Goal: Feedback & Contribution: Leave review/rating

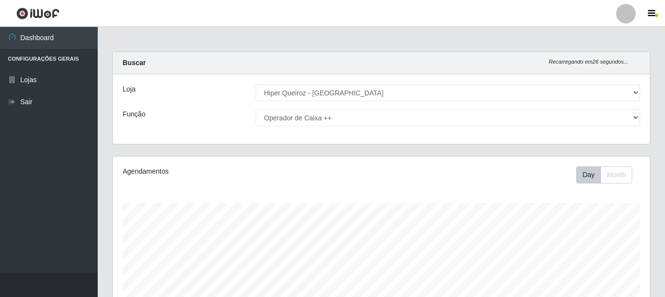
select select "513"
click at [30, 62] on li "Configurações Gerais" at bounding box center [49, 59] width 98 height 20
click at [72, 56] on li "Configurações Gerais" at bounding box center [49, 59] width 98 height 20
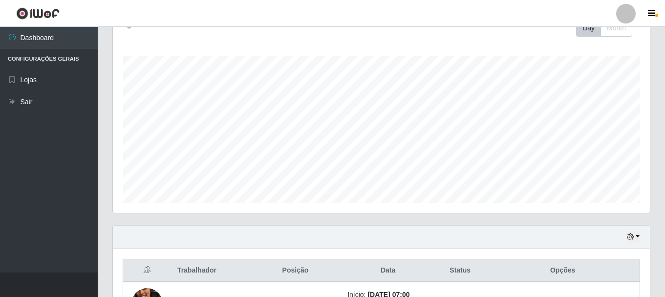
scroll to position [244, 0]
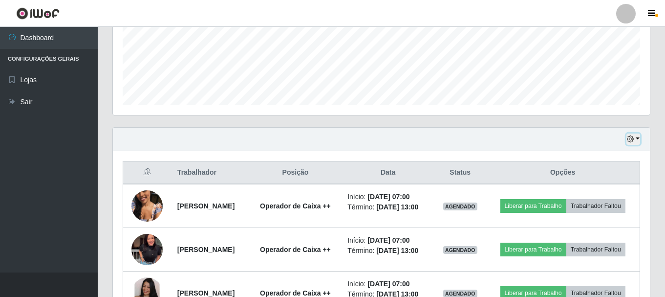
click at [636, 139] on button "button" at bounding box center [633, 138] width 14 height 11
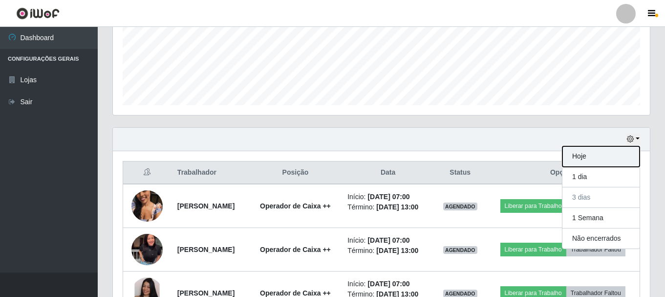
click at [613, 160] on button "Hoje" at bounding box center [600, 156] width 77 height 21
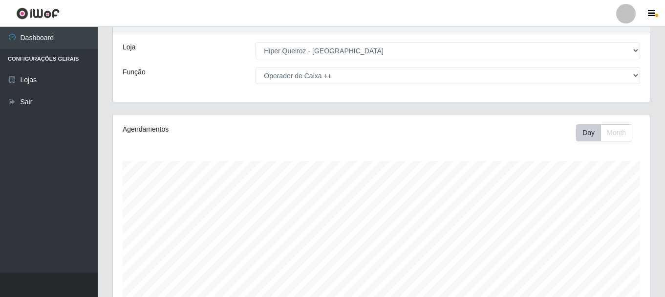
scroll to position [0, 0]
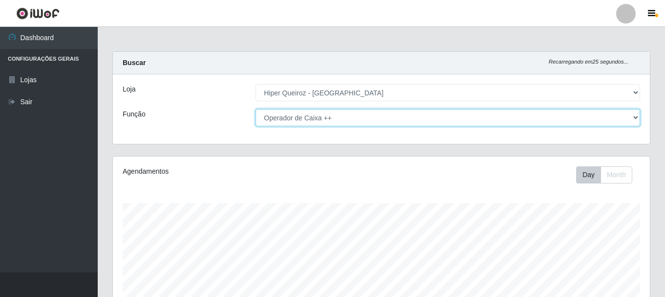
click at [359, 121] on select "[Selecione...] Embalador Embalador + Embalador ++ Operador de Caixa + Operador …" at bounding box center [448, 117] width 385 height 17
click at [256, 109] on select "[Selecione...] Embalador Embalador + Embalador ++ Operador de Caixa + Operador …" at bounding box center [448, 117] width 385 height 17
click at [307, 120] on select "[Selecione...] Embalador Embalador + Embalador ++ Operador de Caixa + Operador …" at bounding box center [448, 117] width 385 height 17
select select "70"
click at [256, 109] on select "[Selecione...] Embalador Embalador + Embalador ++ Operador de Caixa + Operador …" at bounding box center [448, 117] width 385 height 17
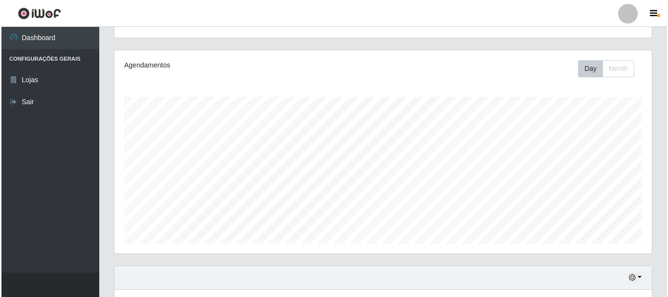
scroll to position [331, 0]
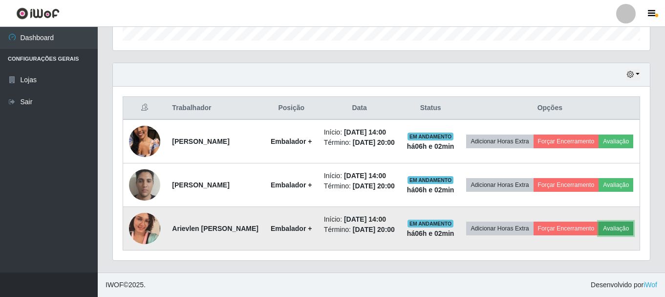
click at [599, 232] on button "Avaliação" at bounding box center [616, 228] width 35 height 14
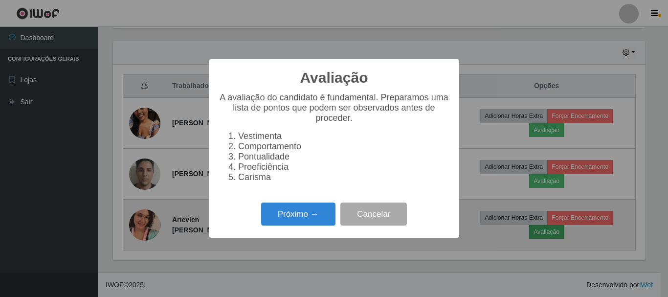
scroll to position [203, 532]
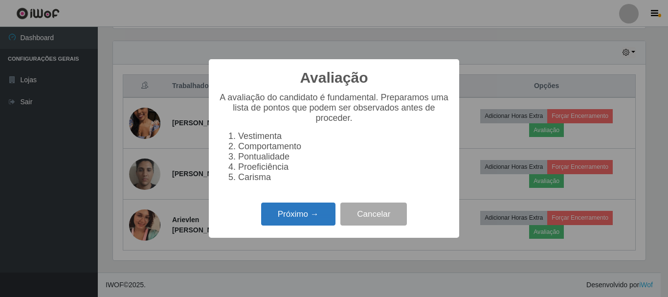
click at [311, 222] on button "Próximo →" at bounding box center [298, 213] width 74 height 23
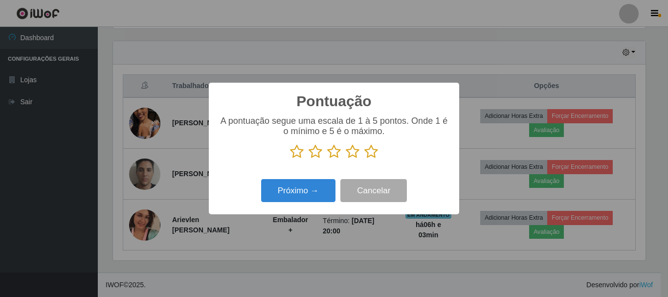
scroll to position [488464, 488135]
click at [300, 154] on icon at bounding box center [297, 151] width 14 height 15
click at [290, 159] on input "radio" at bounding box center [290, 159] width 0 height 0
click at [315, 151] on icon at bounding box center [315, 151] width 14 height 15
click at [308, 159] on input "radio" at bounding box center [308, 159] width 0 height 0
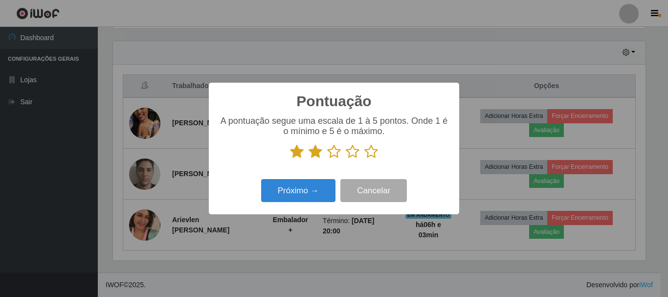
click at [333, 155] on icon at bounding box center [334, 151] width 14 height 15
click at [327, 159] on input "radio" at bounding box center [327, 159] width 0 height 0
click at [353, 154] on icon at bounding box center [352, 151] width 14 height 15
click at [345, 159] on input "radio" at bounding box center [345, 159] width 0 height 0
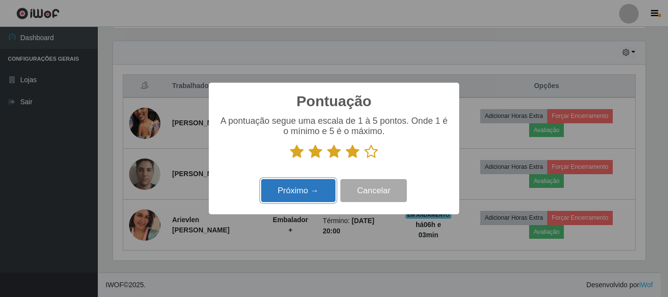
click at [320, 189] on button "Próximo →" at bounding box center [298, 190] width 74 height 23
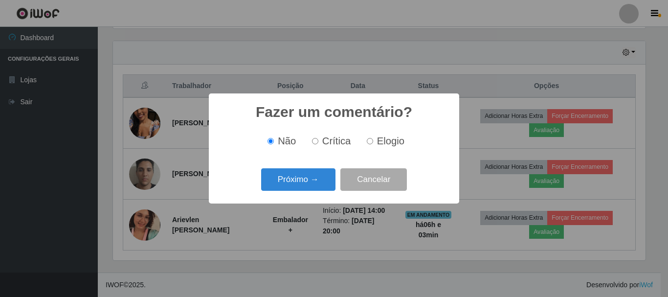
click at [369, 144] on input "Elogio" at bounding box center [370, 141] width 6 height 6
radio input "true"
click at [322, 181] on button "Próximo →" at bounding box center [298, 179] width 74 height 23
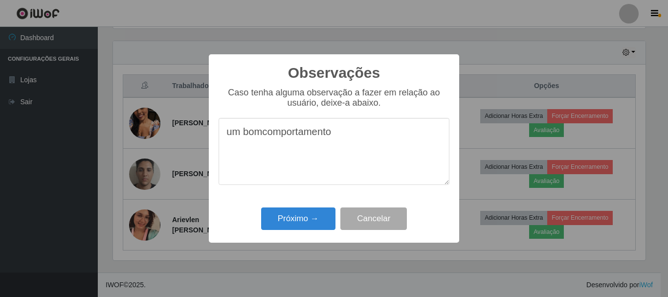
click at [243, 131] on textarea "um bomcomportamento" at bounding box center [333, 151] width 231 height 67
click at [246, 135] on textarea "bomcomportamento" at bounding box center [333, 151] width 231 height 67
click at [322, 133] on textarea "bom comportamento" at bounding box center [333, 151] width 231 height 67
click at [244, 153] on textarea "bom comportamento bemproativa" at bounding box center [333, 151] width 231 height 67
drag, startPoint x: 254, startPoint y: 152, endPoint x: 254, endPoint y: 165, distance: 12.7
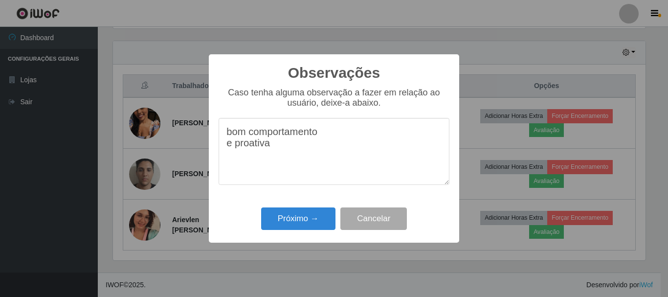
click at [254, 165] on textarea "bom comportamento e proativa" at bounding box center [333, 151] width 231 height 67
click at [287, 133] on textarea "bom comportamento e proativa" at bounding box center [333, 151] width 231 height 67
click at [285, 147] on textarea "bom comportamento e proativa" at bounding box center [333, 151] width 231 height 67
type textarea "bom comportamento e proativa"
click at [302, 225] on button "Próximo →" at bounding box center [298, 218] width 74 height 23
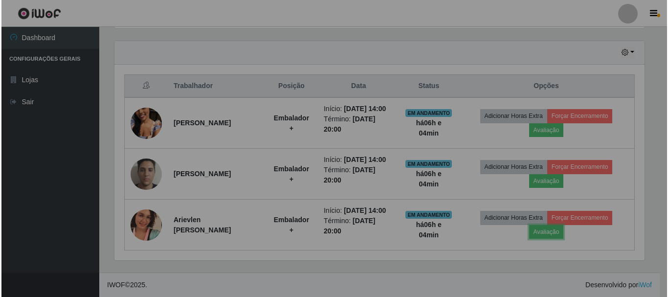
scroll to position [203, 537]
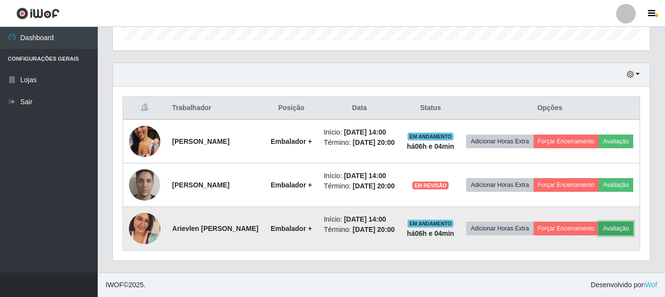
click at [599, 233] on button "Avaliação" at bounding box center [616, 228] width 35 height 14
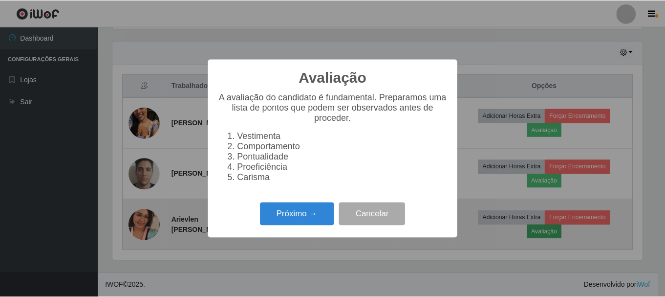
scroll to position [203, 532]
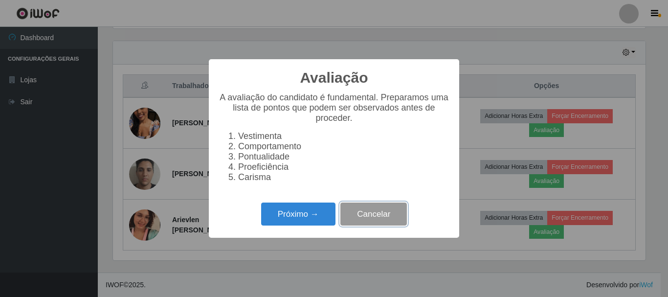
click at [365, 214] on button "Cancelar" at bounding box center [373, 213] width 66 height 23
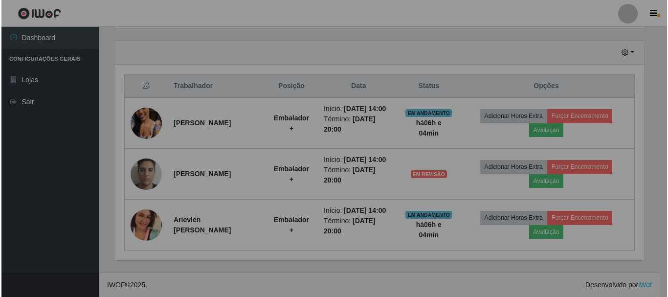
scroll to position [203, 537]
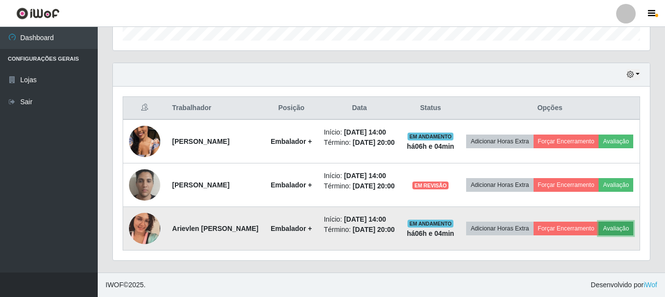
click at [599, 234] on button "Avaliação" at bounding box center [616, 228] width 35 height 14
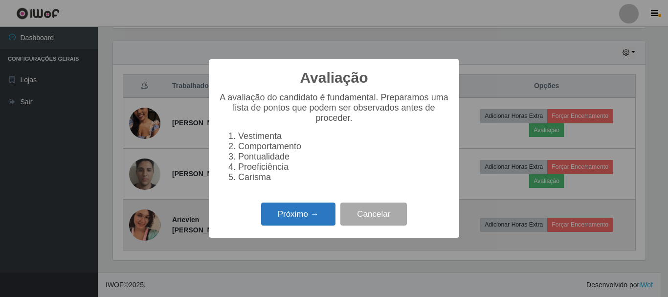
click at [284, 212] on button "Próximo →" at bounding box center [298, 213] width 74 height 23
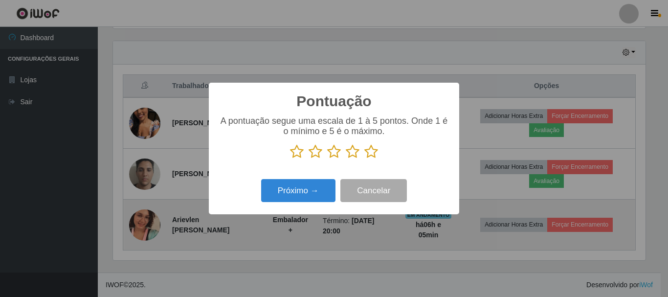
click at [300, 155] on icon at bounding box center [297, 151] width 14 height 15
click at [290, 159] on input "radio" at bounding box center [290, 159] width 0 height 0
click at [309, 152] on icon at bounding box center [315, 151] width 14 height 15
click at [308, 159] on input "radio" at bounding box center [308, 159] width 0 height 0
click at [332, 152] on icon at bounding box center [334, 151] width 14 height 15
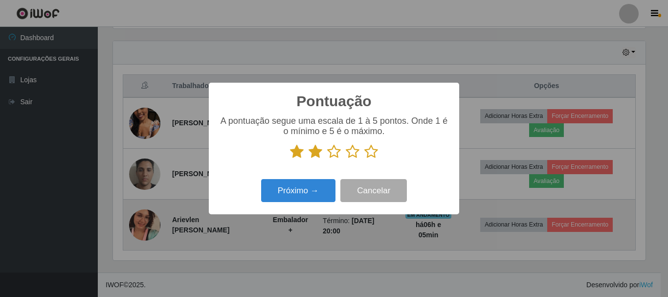
click at [327, 159] on input "radio" at bounding box center [327, 159] width 0 height 0
click at [330, 194] on button "Próximo →" at bounding box center [298, 190] width 74 height 23
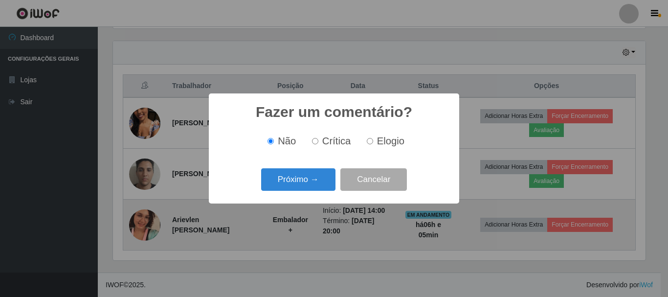
click at [377, 142] on span "Elogio" at bounding box center [390, 140] width 27 height 11
click at [373, 142] on input "Elogio" at bounding box center [370, 141] width 6 height 6
radio input "true"
click at [329, 187] on button "Próximo →" at bounding box center [298, 179] width 74 height 23
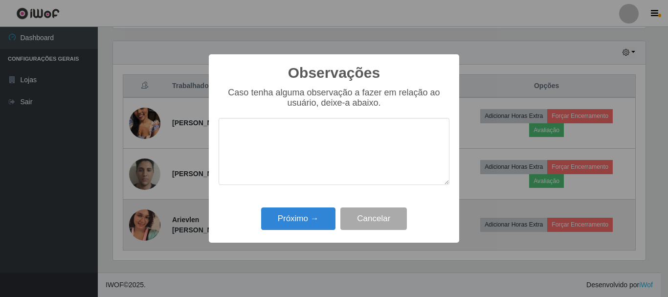
click at [456, 269] on div "Observações × Caso tenha alguma observação a fazer em relação ao usuário, deixe…" at bounding box center [334, 148] width 668 height 297
click at [384, 220] on button "Cancelar" at bounding box center [373, 218] width 66 height 23
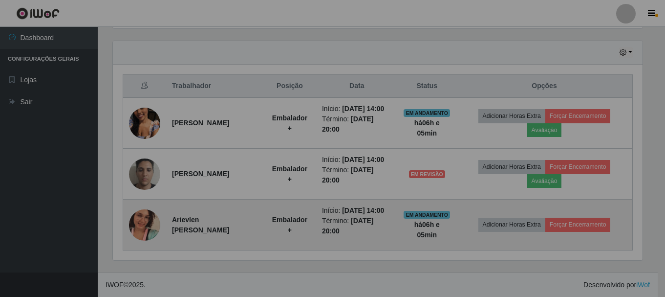
scroll to position [203, 537]
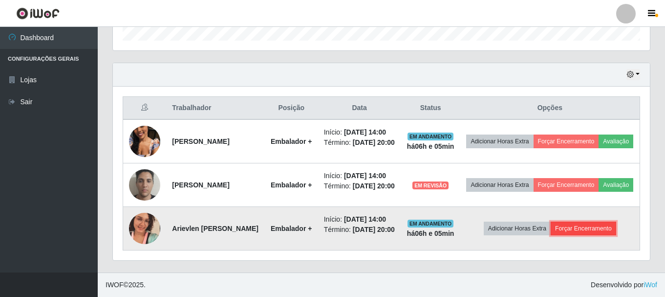
click at [579, 228] on button "Forçar Encerramento" at bounding box center [583, 228] width 65 height 14
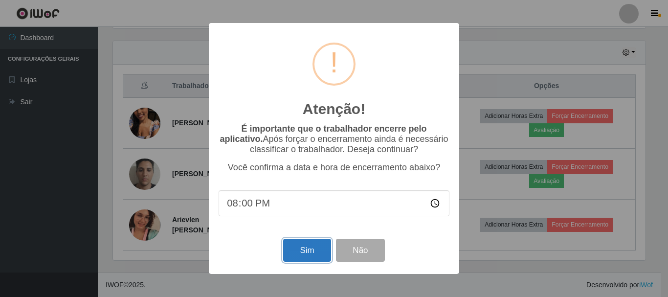
click at [311, 256] on button "Sim" at bounding box center [306, 249] width 47 height 23
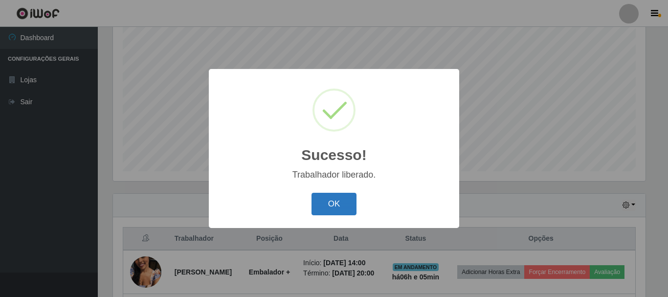
click at [344, 210] on button "OK" at bounding box center [333, 204] width 45 height 23
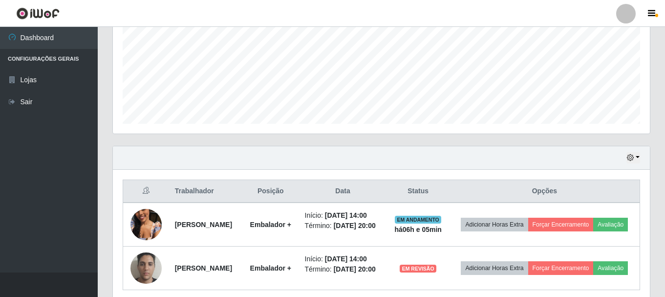
scroll to position [280, 0]
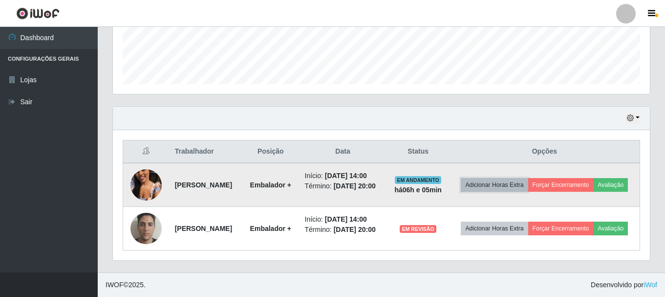
click at [505, 178] on button "Adicionar Horas Extra" at bounding box center [494, 185] width 67 height 14
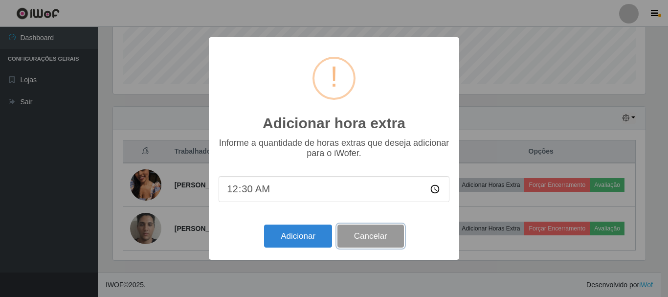
click at [379, 232] on button "Cancelar" at bounding box center [370, 235] width 66 height 23
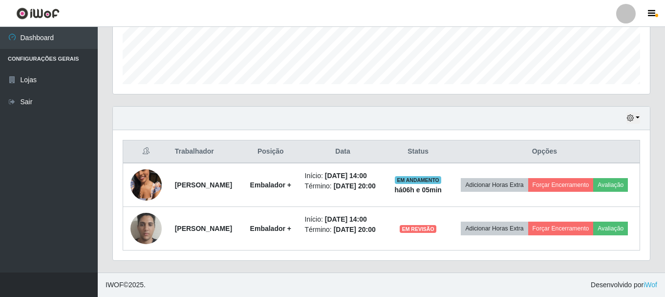
scroll to position [203, 537]
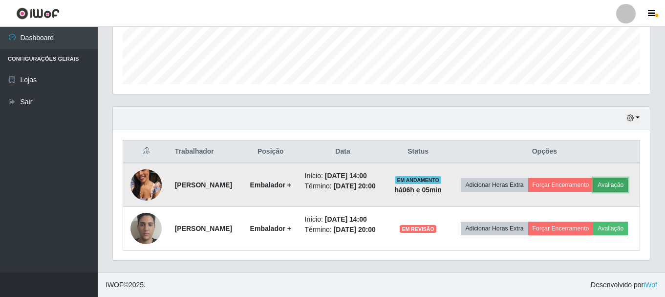
click at [593, 182] on button "Avaliação" at bounding box center [610, 185] width 35 height 14
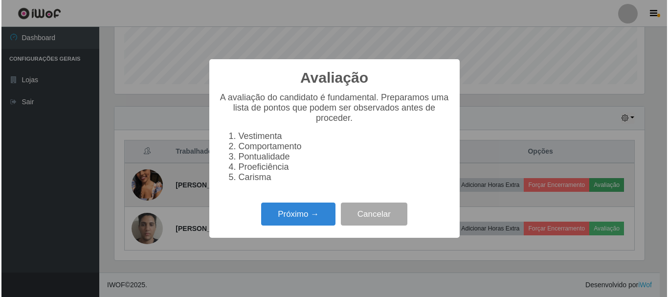
scroll to position [203, 532]
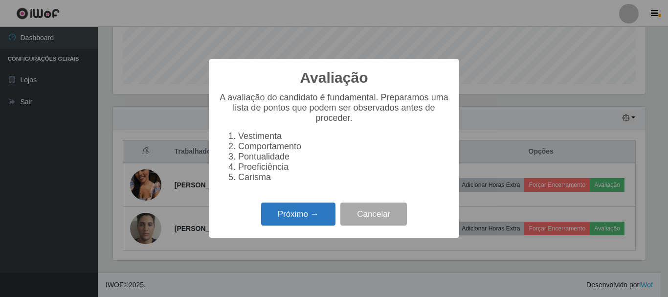
click at [325, 223] on button "Próximo →" at bounding box center [298, 213] width 74 height 23
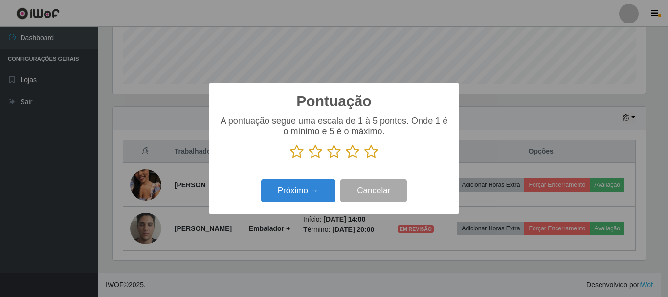
click at [297, 153] on icon at bounding box center [297, 151] width 14 height 15
click at [290, 159] on input "radio" at bounding box center [290, 159] width 0 height 0
click at [314, 154] on icon at bounding box center [315, 151] width 14 height 15
click at [308, 159] on input "radio" at bounding box center [308, 159] width 0 height 0
click at [331, 155] on icon at bounding box center [334, 151] width 14 height 15
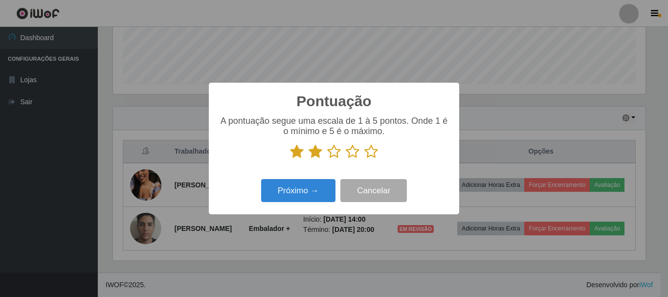
click at [327, 159] on input "radio" at bounding box center [327, 159] width 0 height 0
click at [356, 155] on icon at bounding box center [352, 151] width 14 height 15
click at [345, 159] on input "radio" at bounding box center [345, 159] width 0 height 0
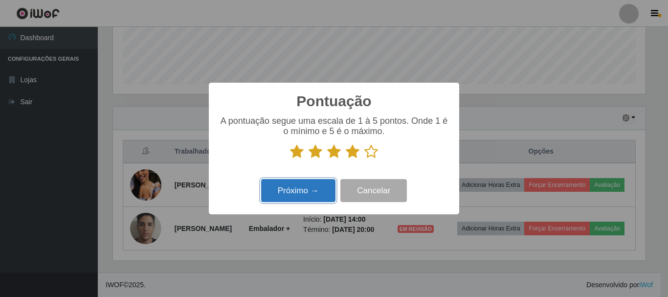
click at [327, 195] on button "Próximo →" at bounding box center [298, 190] width 74 height 23
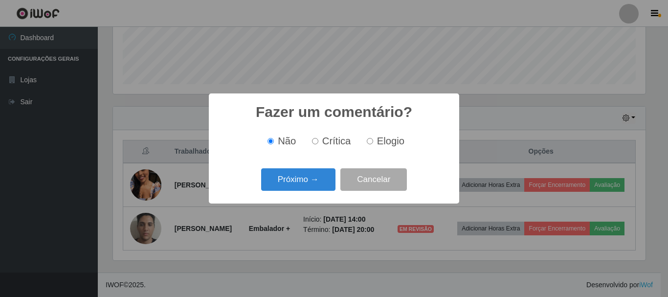
click at [370, 141] on input "Elogio" at bounding box center [370, 141] width 6 height 6
radio input "true"
click at [323, 183] on button "Próximo →" at bounding box center [298, 179] width 74 height 23
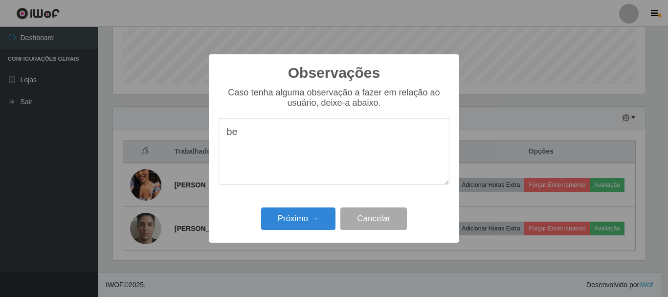
type textarea "b"
click at [305, 140] on textarea "veio vestida comose deve" at bounding box center [333, 151] width 231 height 67
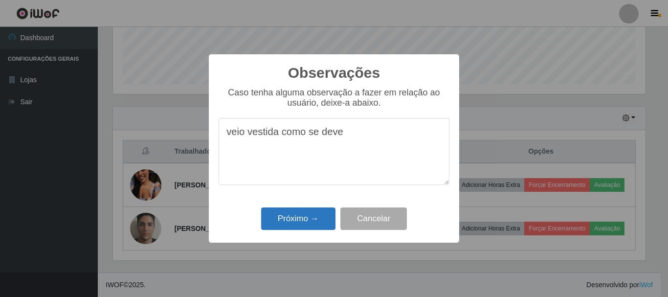
type textarea "veio vestida como se deve"
click at [312, 215] on button "Próximo →" at bounding box center [298, 218] width 74 height 23
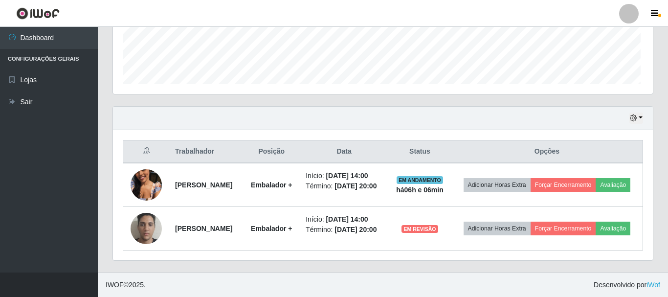
scroll to position [203, 537]
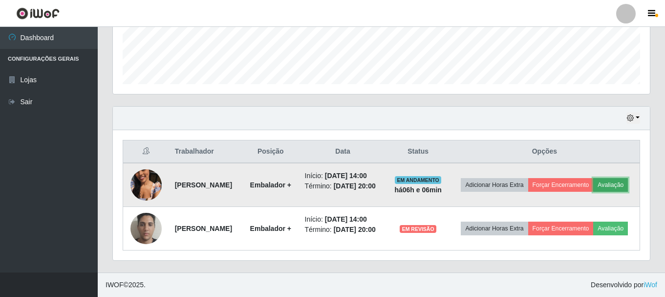
click at [593, 182] on button "Avaliação" at bounding box center [610, 185] width 35 height 14
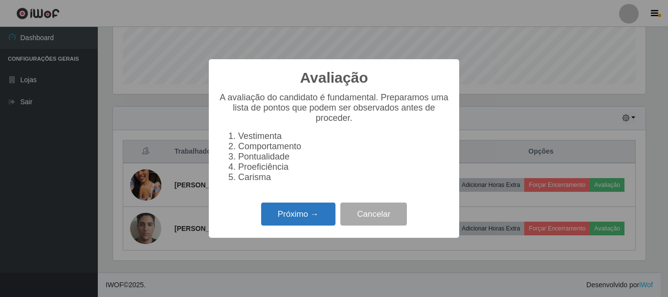
click at [312, 224] on button "Próximo →" at bounding box center [298, 213] width 74 height 23
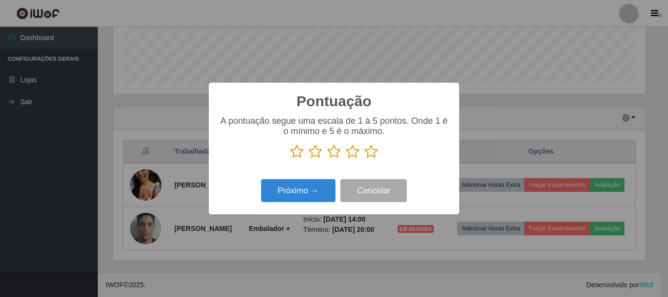
click at [300, 154] on icon at bounding box center [297, 151] width 14 height 15
click at [290, 159] on input "radio" at bounding box center [290, 159] width 0 height 0
click at [307, 154] on p at bounding box center [333, 151] width 231 height 15
click at [337, 154] on icon at bounding box center [334, 151] width 14 height 15
click at [327, 159] on input "radio" at bounding box center [327, 159] width 0 height 0
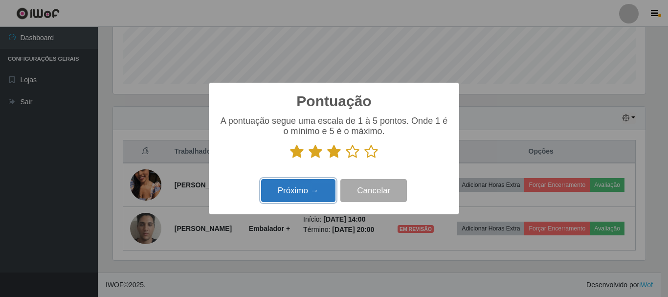
click at [322, 194] on button "Próximo →" at bounding box center [298, 190] width 74 height 23
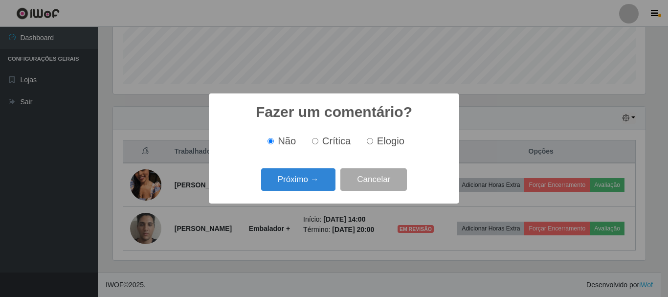
click at [379, 140] on span "Elogio" at bounding box center [390, 140] width 27 height 11
click at [373, 140] on input "Elogio" at bounding box center [370, 141] width 6 height 6
radio input "true"
click at [328, 180] on button "Próximo →" at bounding box center [298, 179] width 74 height 23
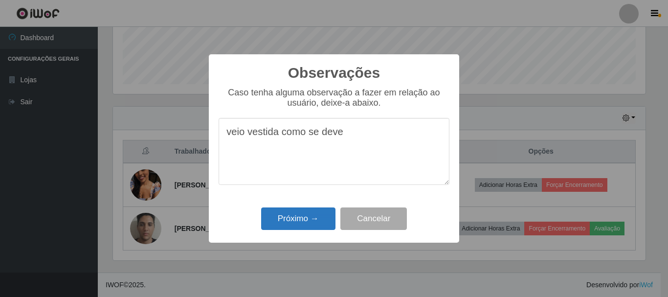
type textarea "veio vestida como se deve"
click at [327, 215] on button "Próximo →" at bounding box center [298, 218] width 74 height 23
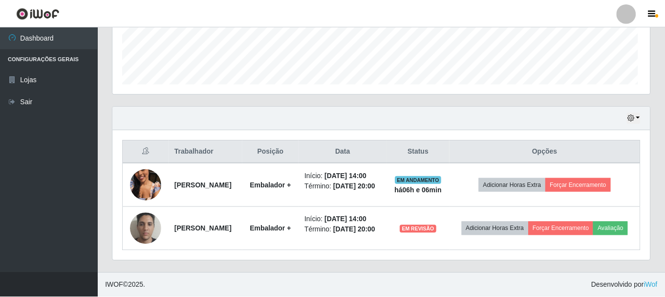
scroll to position [203, 537]
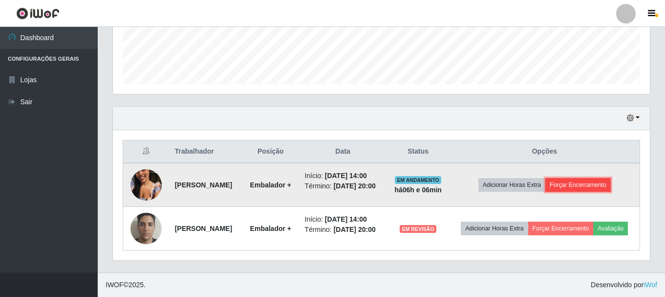
click at [611, 178] on button "Forçar Encerramento" at bounding box center [577, 185] width 65 height 14
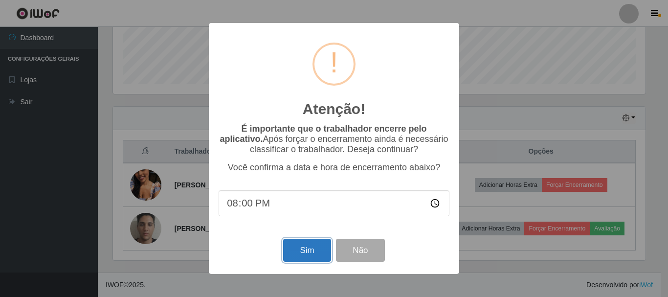
click at [305, 251] on button "Sim" at bounding box center [306, 249] width 47 height 23
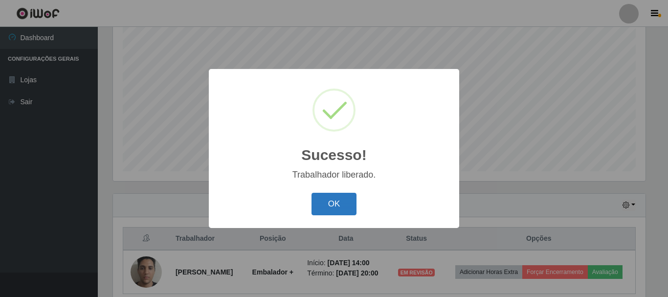
click at [343, 201] on button "OK" at bounding box center [333, 204] width 45 height 23
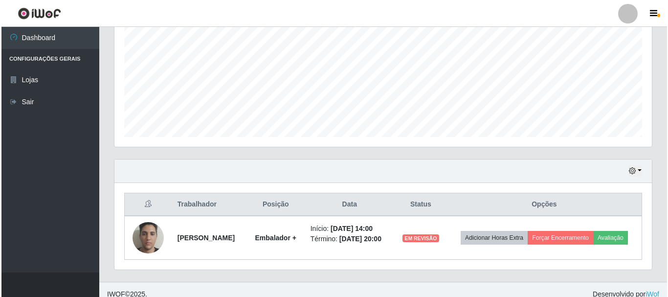
scroll to position [222, 0]
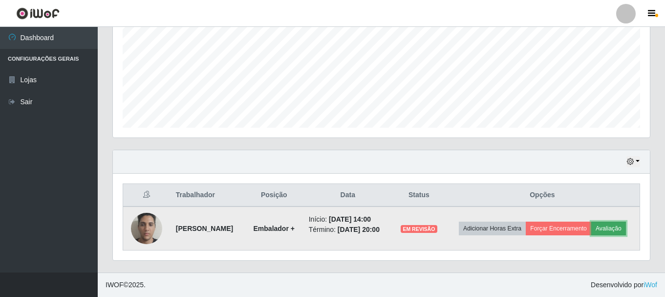
click at [620, 228] on button "Avaliação" at bounding box center [608, 228] width 35 height 14
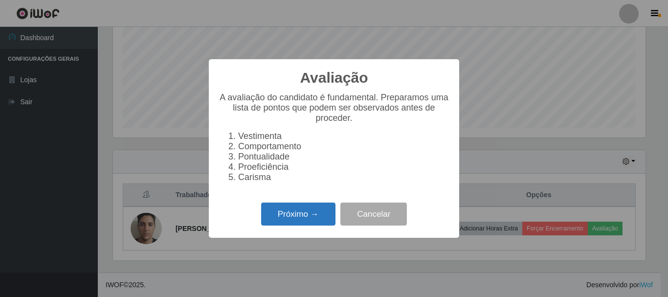
click at [318, 223] on button "Próximo →" at bounding box center [298, 213] width 74 height 23
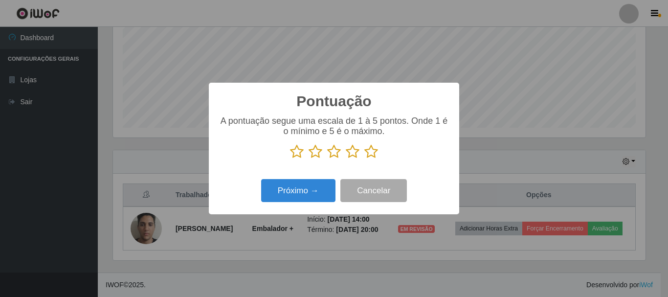
click at [301, 154] on icon at bounding box center [297, 151] width 14 height 15
click at [290, 159] on input "radio" at bounding box center [290, 159] width 0 height 0
click at [318, 153] on icon at bounding box center [315, 151] width 14 height 15
click at [308, 159] on input "radio" at bounding box center [308, 159] width 0 height 0
click at [339, 153] on icon at bounding box center [334, 151] width 14 height 15
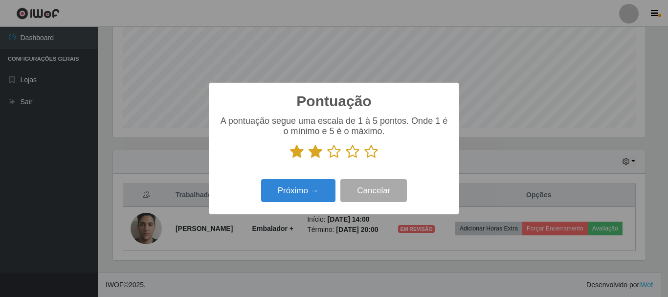
click at [327, 159] on input "radio" at bounding box center [327, 159] width 0 height 0
click at [356, 157] on icon at bounding box center [352, 151] width 14 height 15
click at [345, 159] on input "radio" at bounding box center [345, 159] width 0 height 0
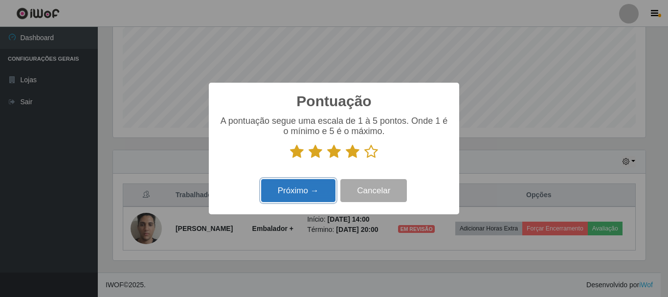
click at [313, 191] on button "Próximo →" at bounding box center [298, 190] width 74 height 23
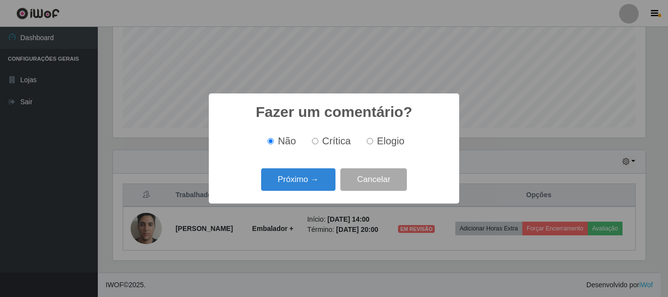
click at [364, 144] on label "Elogio" at bounding box center [384, 140] width 42 height 11
click at [367, 144] on input "Elogio" at bounding box center [370, 141] width 6 height 6
radio input "true"
click at [327, 181] on button "Próximo →" at bounding box center [298, 179] width 74 height 23
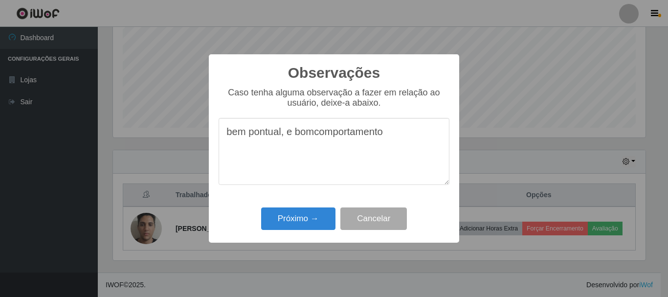
click at [314, 138] on textarea "bem pontual, e bomcomportamento" at bounding box center [333, 151] width 231 height 67
type textarea "bem pontual, e bom comportamento"
click at [316, 221] on button "Próximo →" at bounding box center [298, 218] width 74 height 23
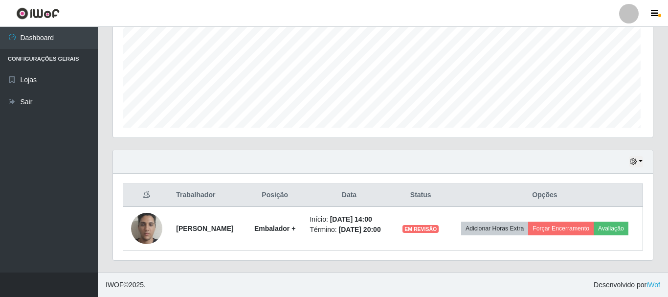
scroll to position [203, 537]
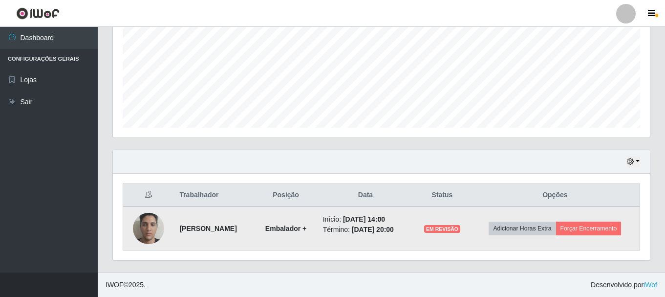
click at [577, 236] on td "Adicionar Horas Extra Forçar Encerramento" at bounding box center [556, 228] width 170 height 44
click at [577, 227] on button "Forçar Encerramento" at bounding box center [588, 228] width 65 height 14
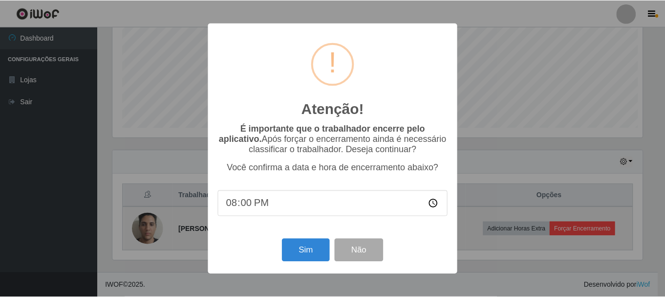
scroll to position [203, 532]
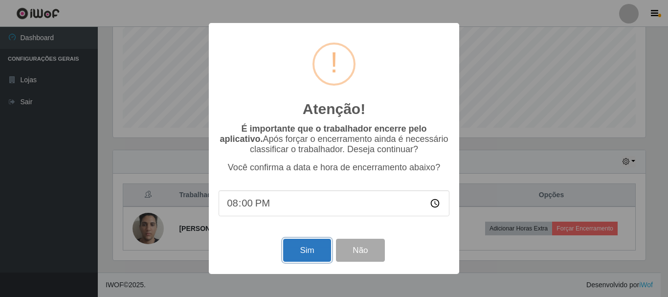
click at [298, 256] on button "Sim" at bounding box center [306, 249] width 47 height 23
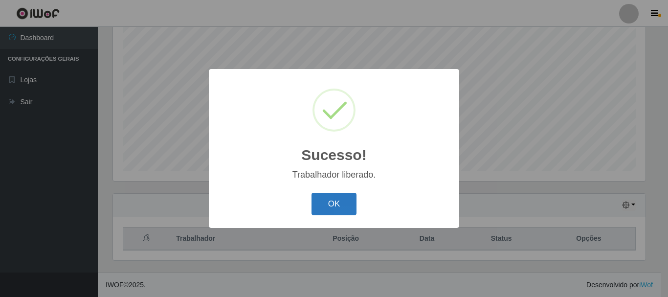
click at [338, 204] on button "OK" at bounding box center [333, 204] width 45 height 23
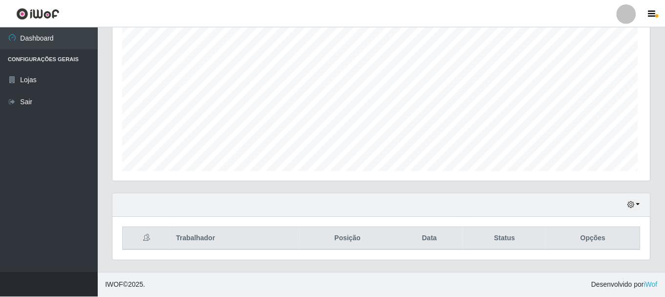
scroll to position [203, 537]
click at [637, 203] on button "button" at bounding box center [633, 204] width 14 height 11
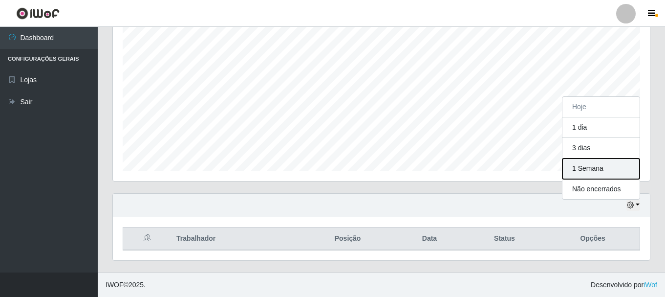
click at [612, 165] on button "1 Semana" at bounding box center [600, 168] width 77 height 21
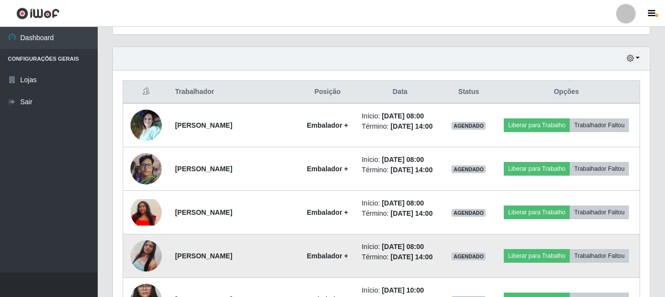
scroll to position [520, 0]
